Goal: Check status: Check status

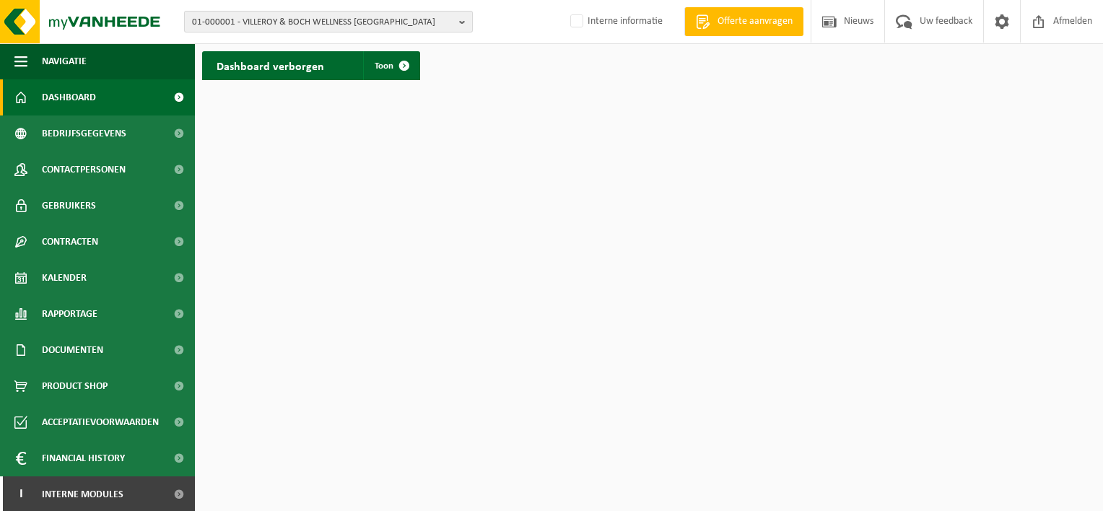
click at [238, 20] on span "01-000001 - VILLEROY & BOCH WELLNESS [GEOGRAPHIC_DATA]" at bounding box center [322, 23] width 261 height 22
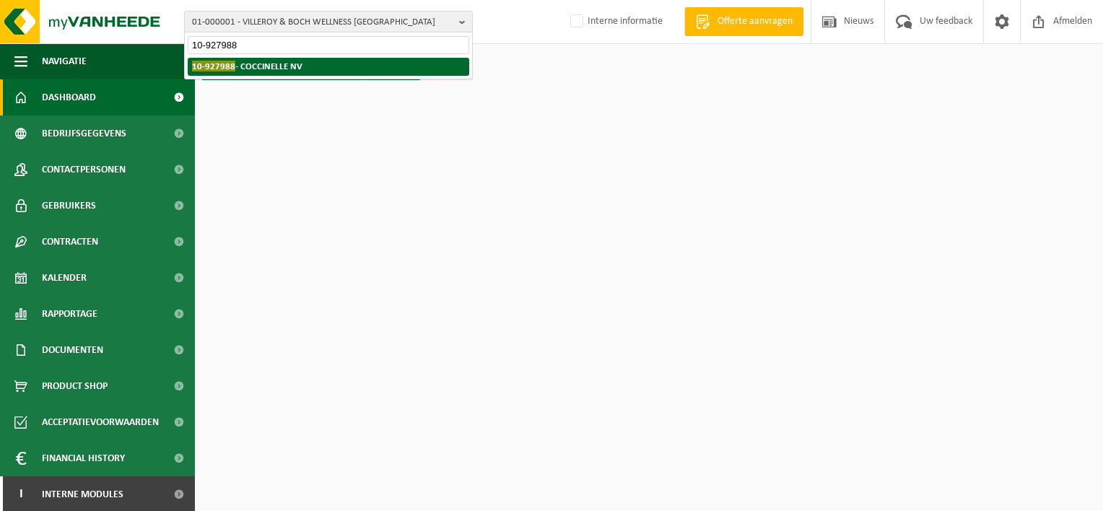
type input "10-927988"
click at [225, 61] on strong "10-927988 - COCCINELLE NV" at bounding box center [247, 66] width 110 height 11
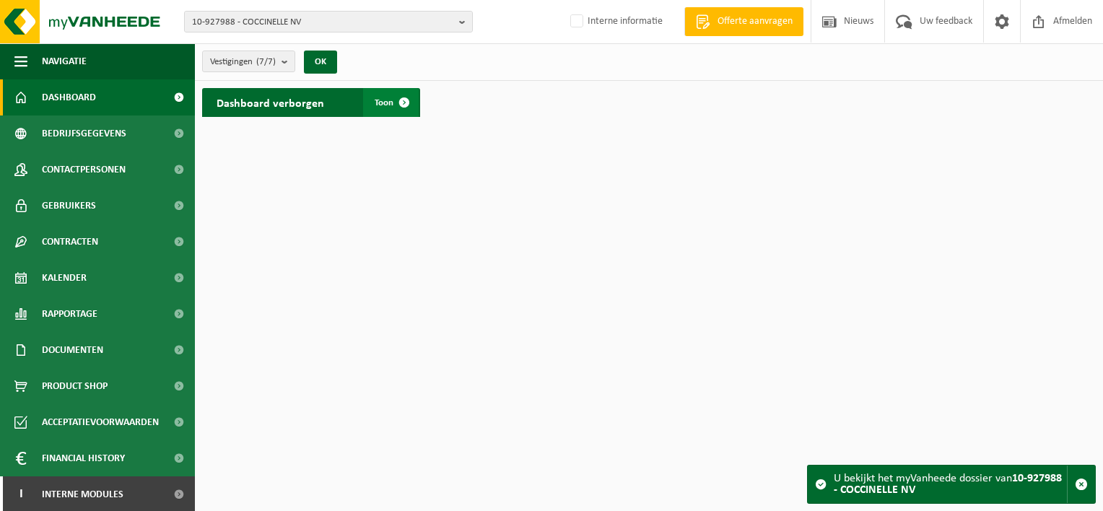
click at [386, 104] on span "Toon" at bounding box center [384, 102] width 19 height 9
